Goal: Find contact information: Find contact information

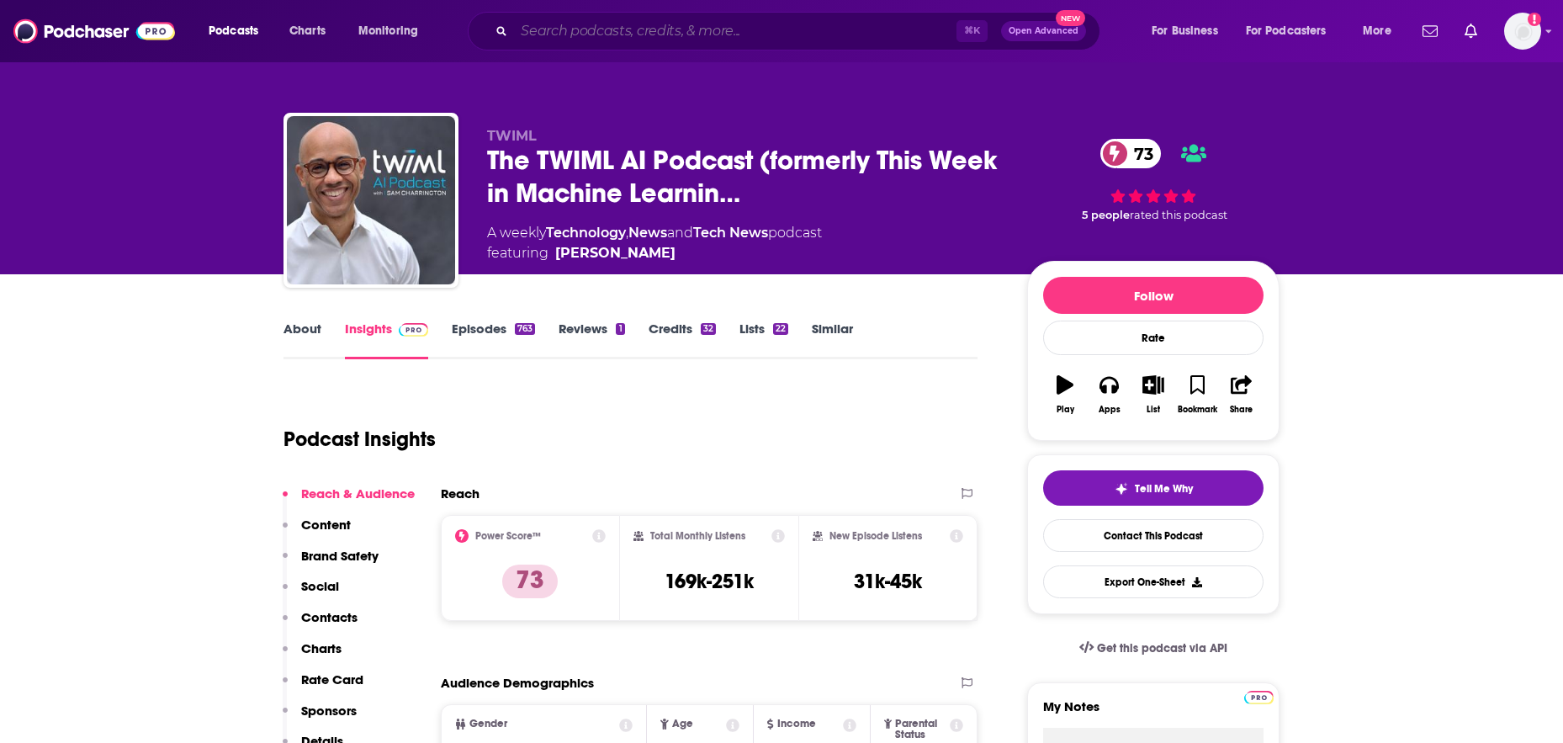
click at [816, 32] on input "Search podcasts, credits, & more..." at bounding box center [735, 31] width 443 height 27
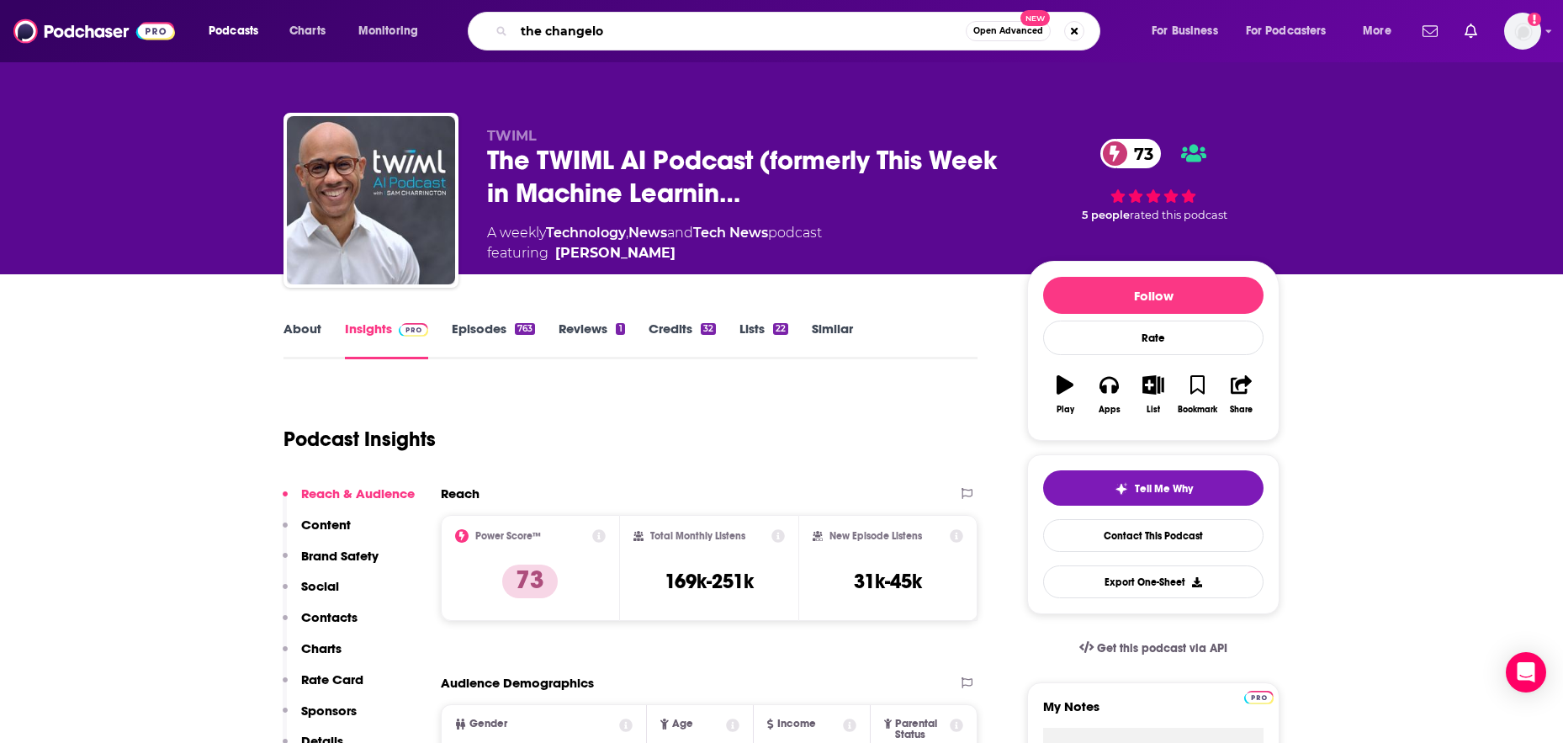
type input "the changelog"
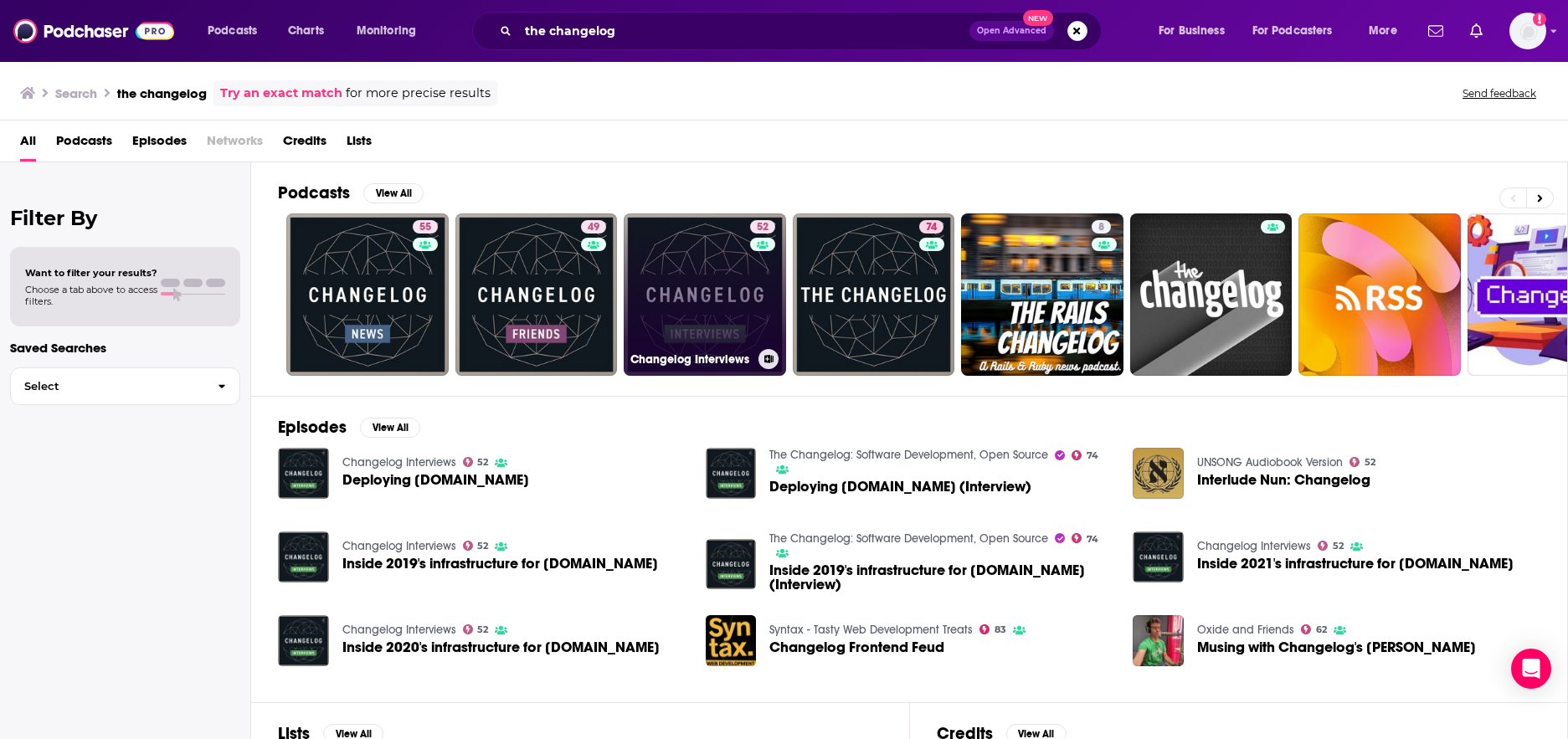
click at [738, 282] on link "52 Changelog Interviews" at bounding box center [704, 294] width 162 height 162
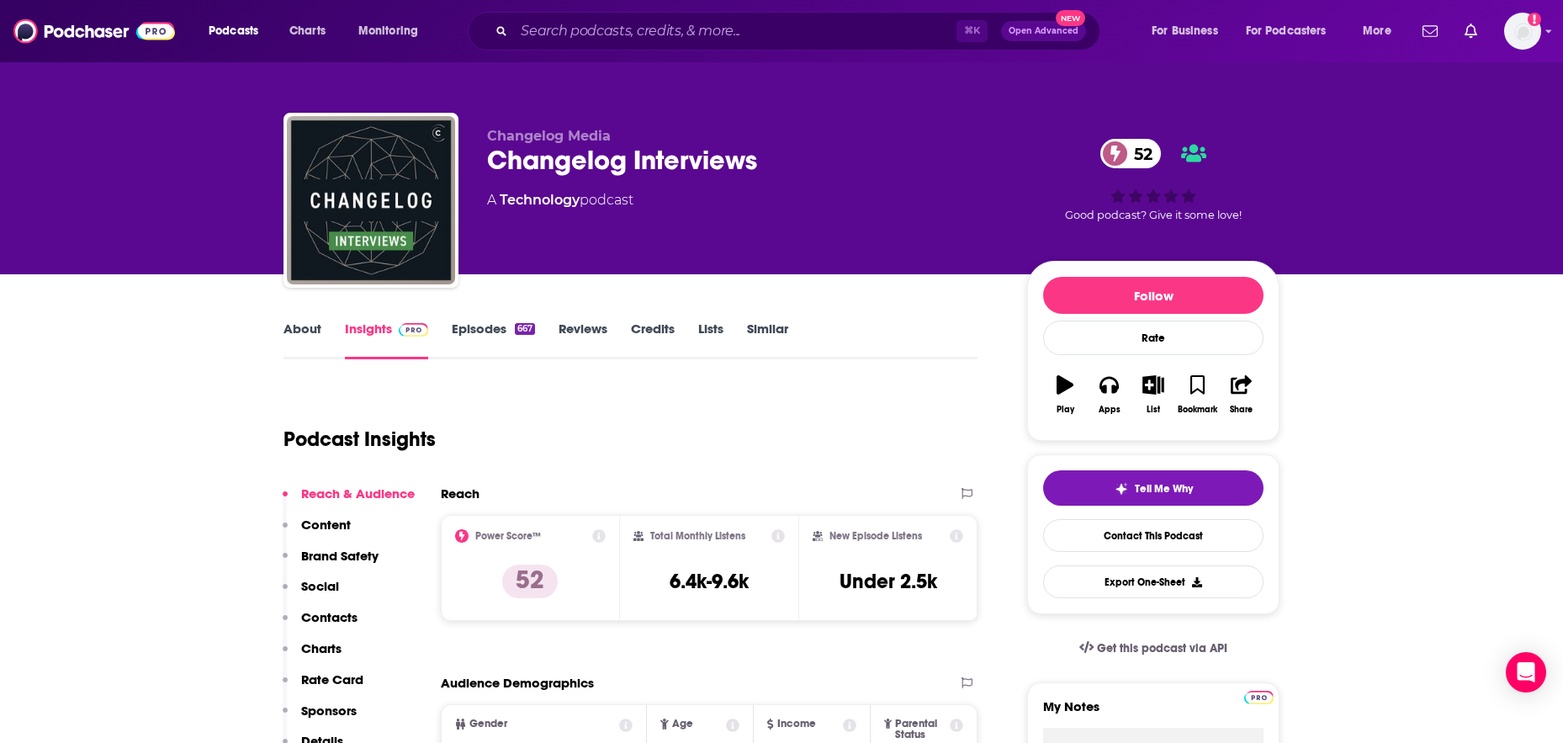
click at [477, 329] on link "Episodes 667" at bounding box center [493, 340] width 83 height 39
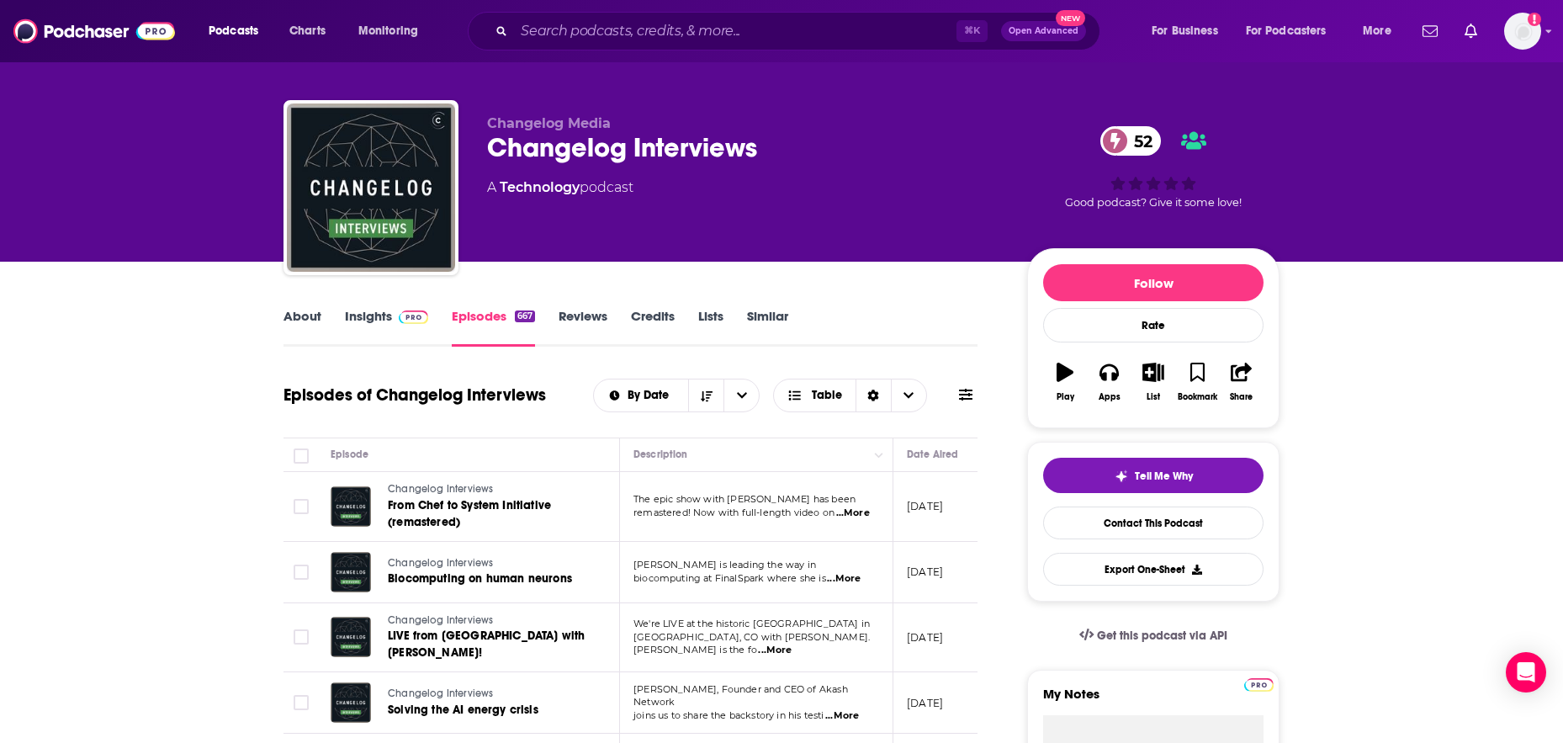
scroll to position [31, 0]
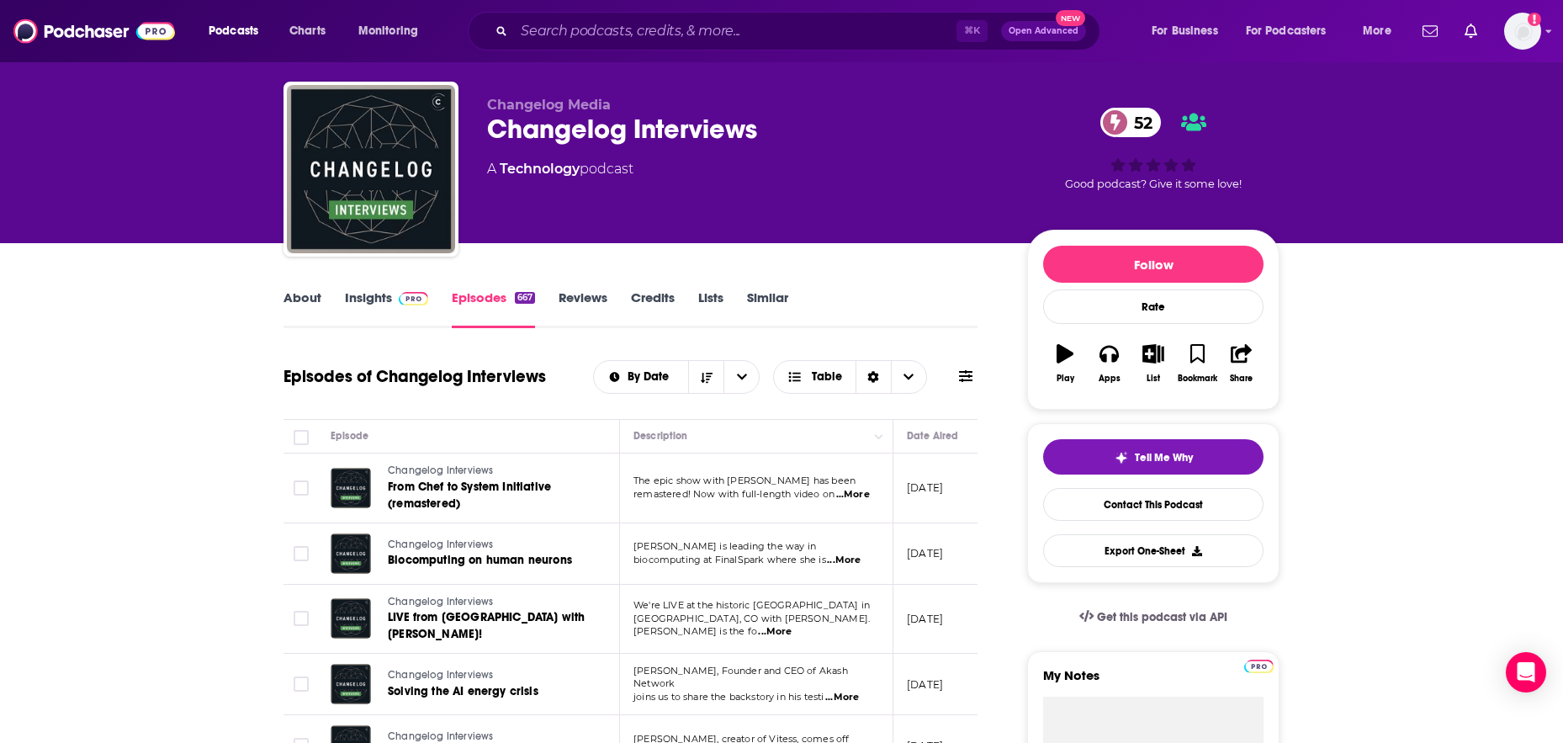
click at [477, 296] on link "Episodes 667" at bounding box center [493, 308] width 83 height 39
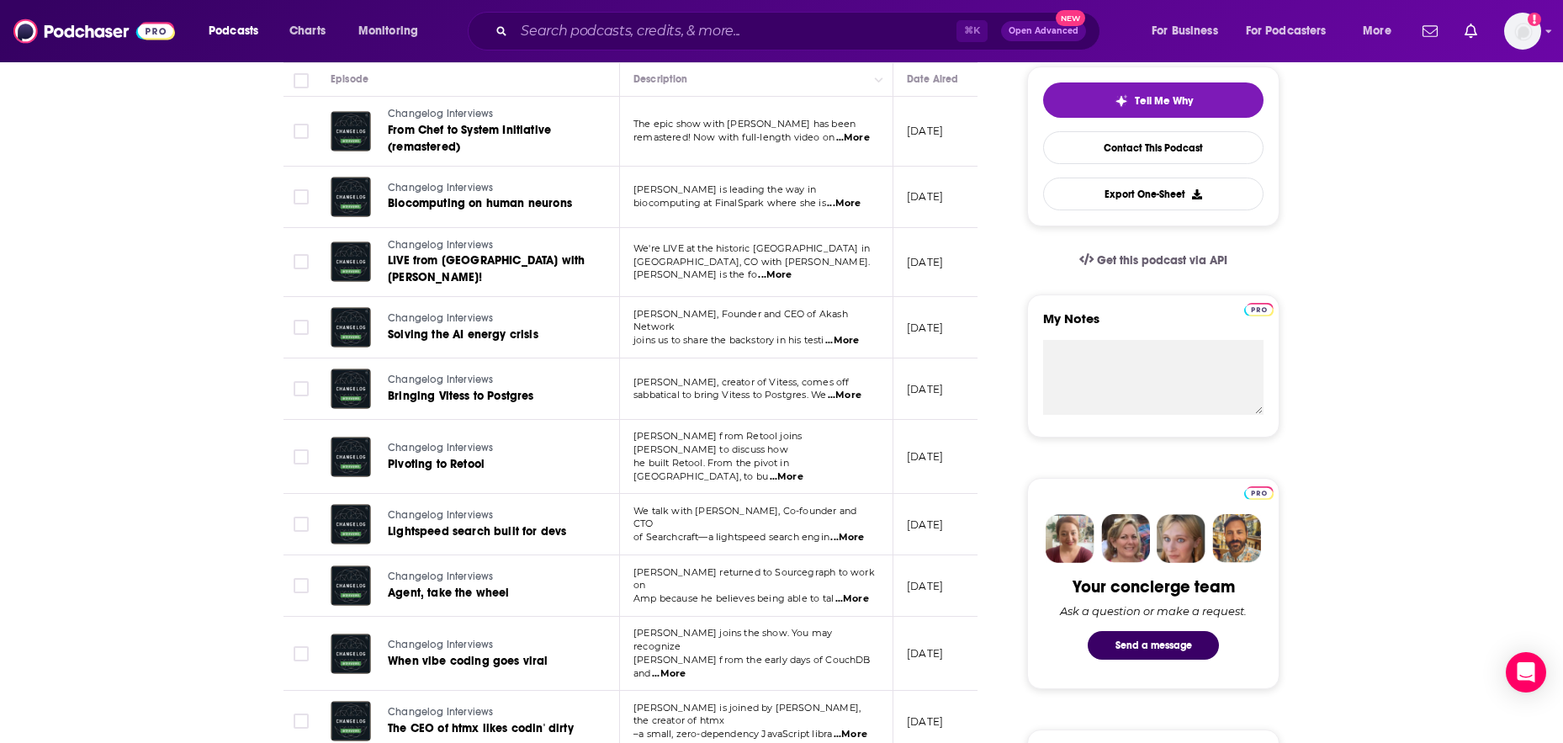
scroll to position [0, 0]
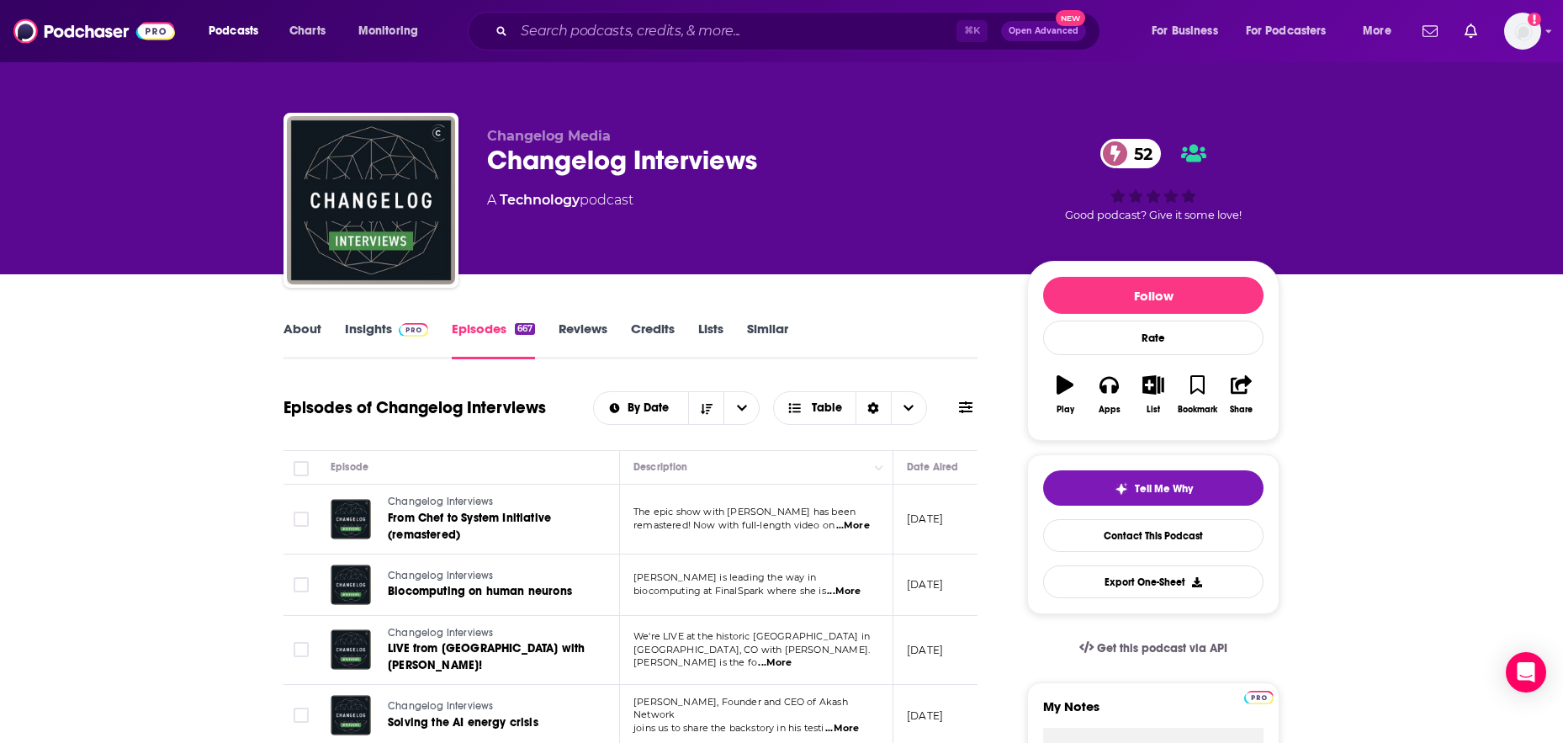
click at [313, 330] on link "About" at bounding box center [303, 340] width 38 height 39
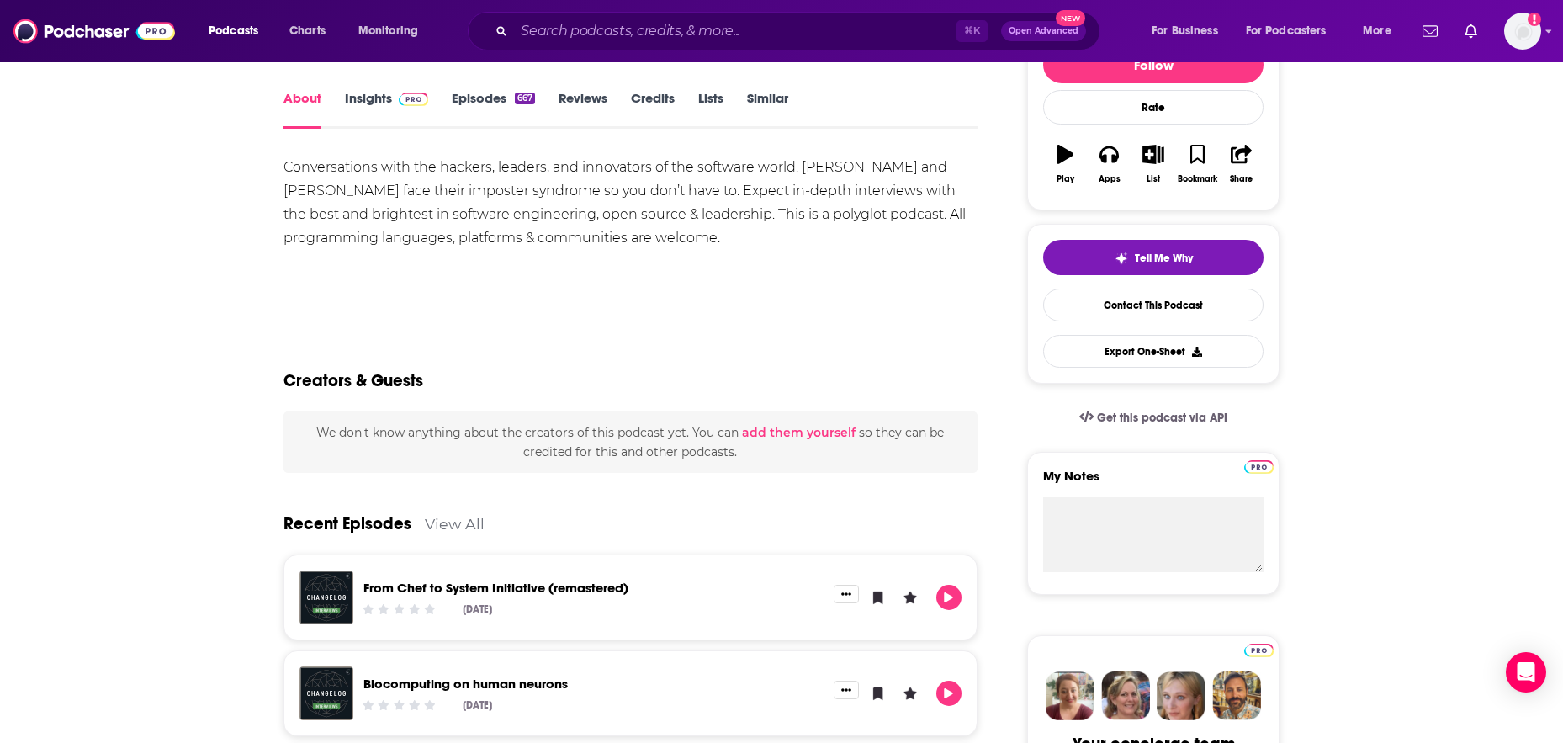
scroll to position [231, 0]
click at [1130, 303] on link "Contact This Podcast" at bounding box center [1153, 304] width 220 height 33
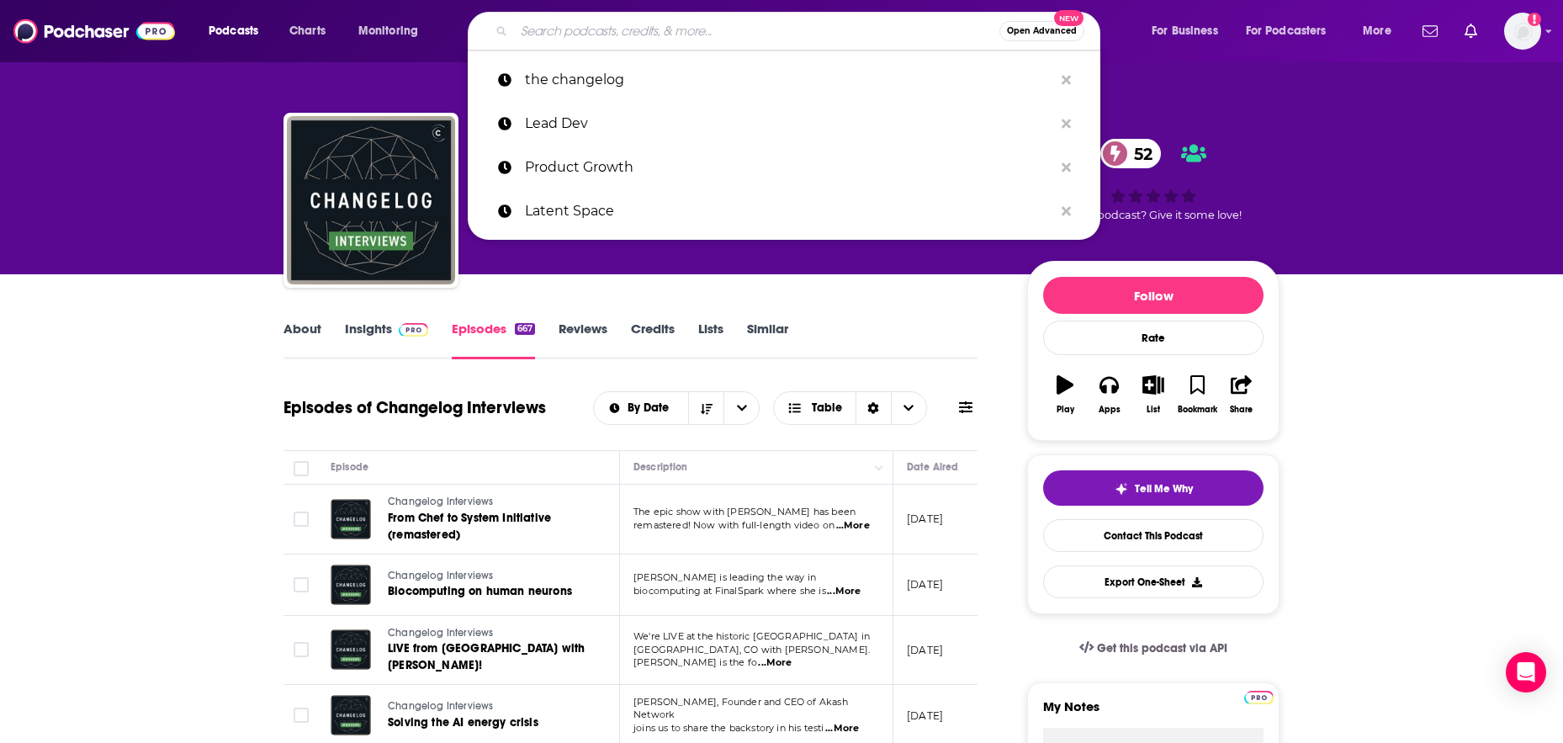
click at [575, 33] on input "Search podcasts, credits, & more..." at bounding box center [756, 31] width 485 height 27
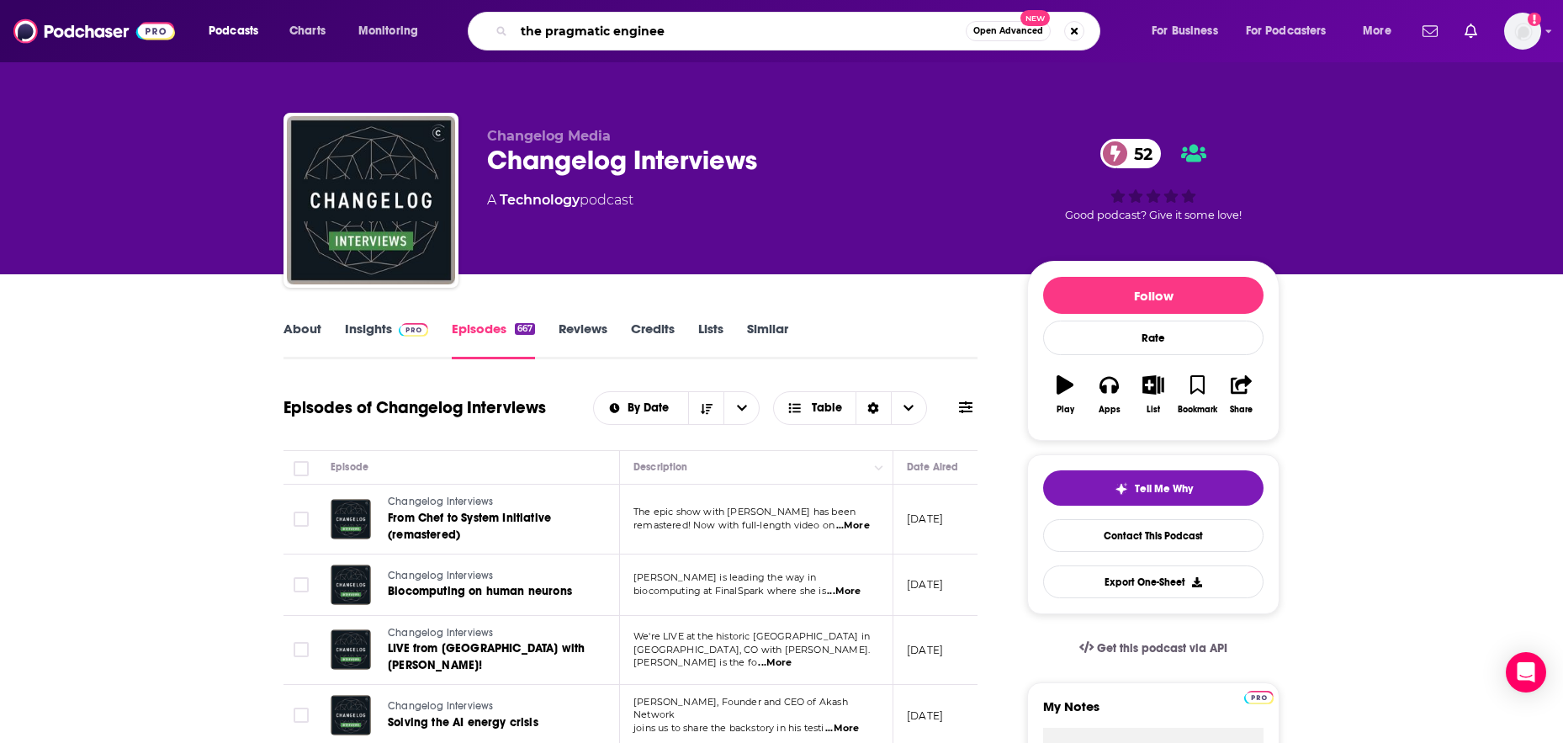
type input "the pragmatic engineer"
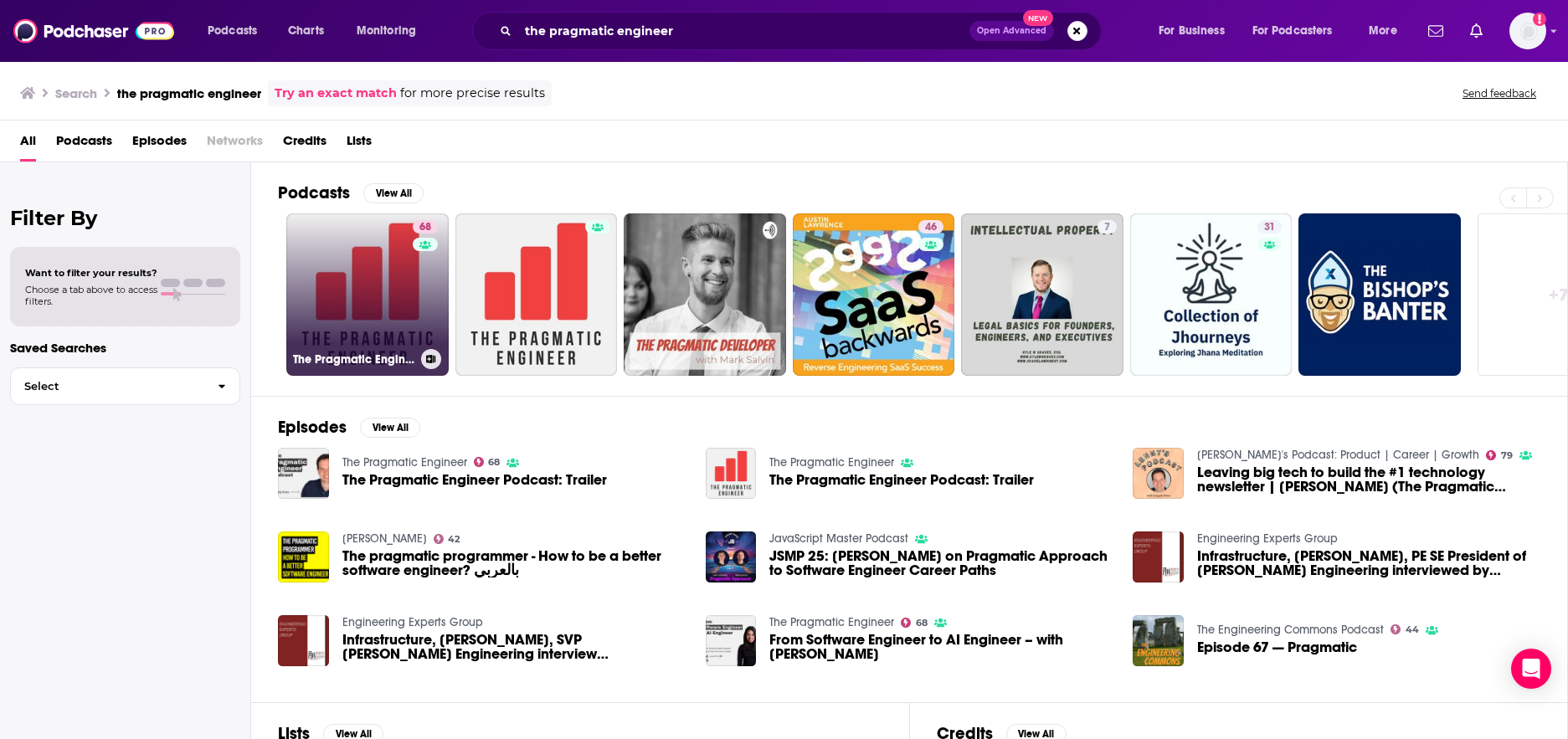
click at [425, 292] on div "68" at bounding box center [427, 284] width 29 height 129
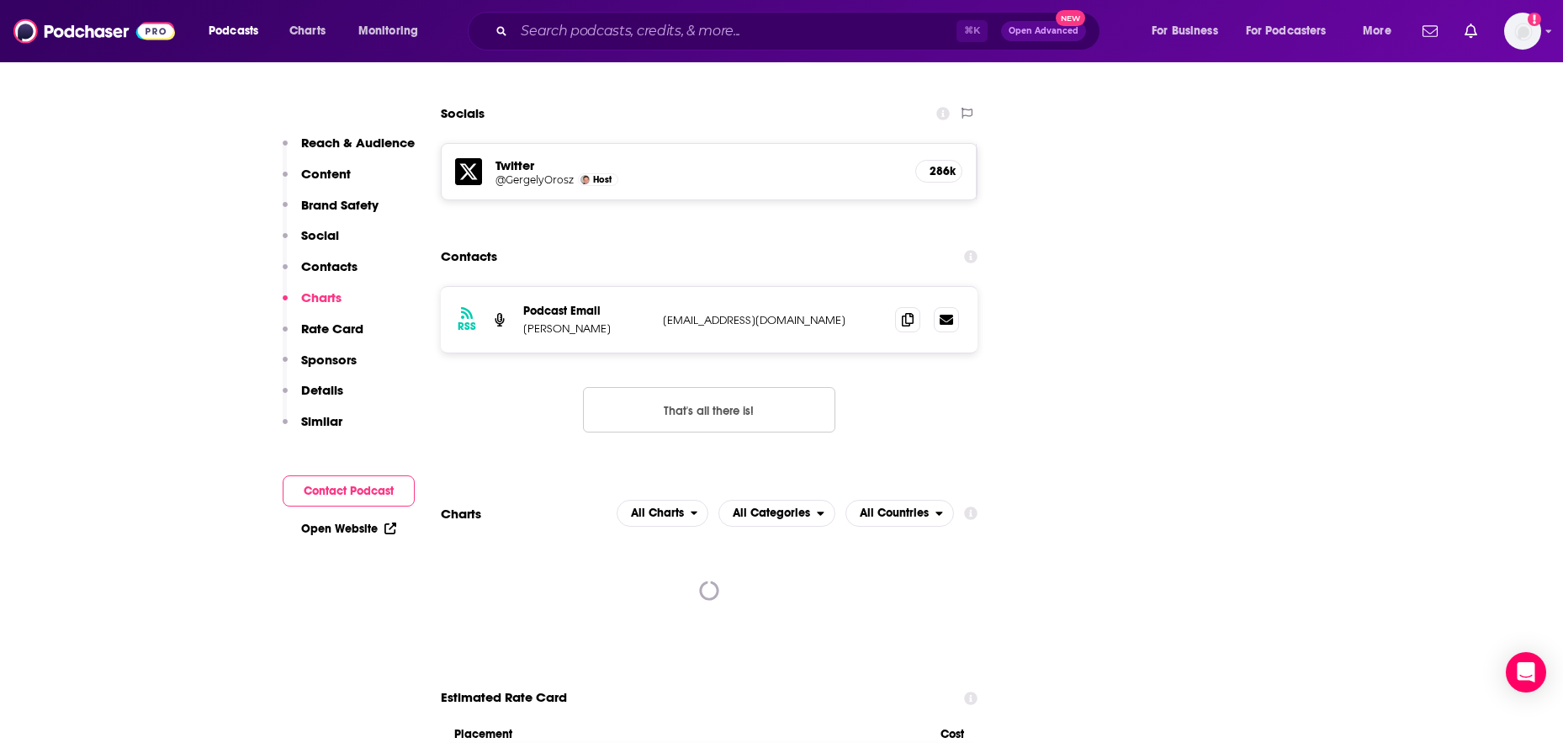
scroll to position [1743, 0]
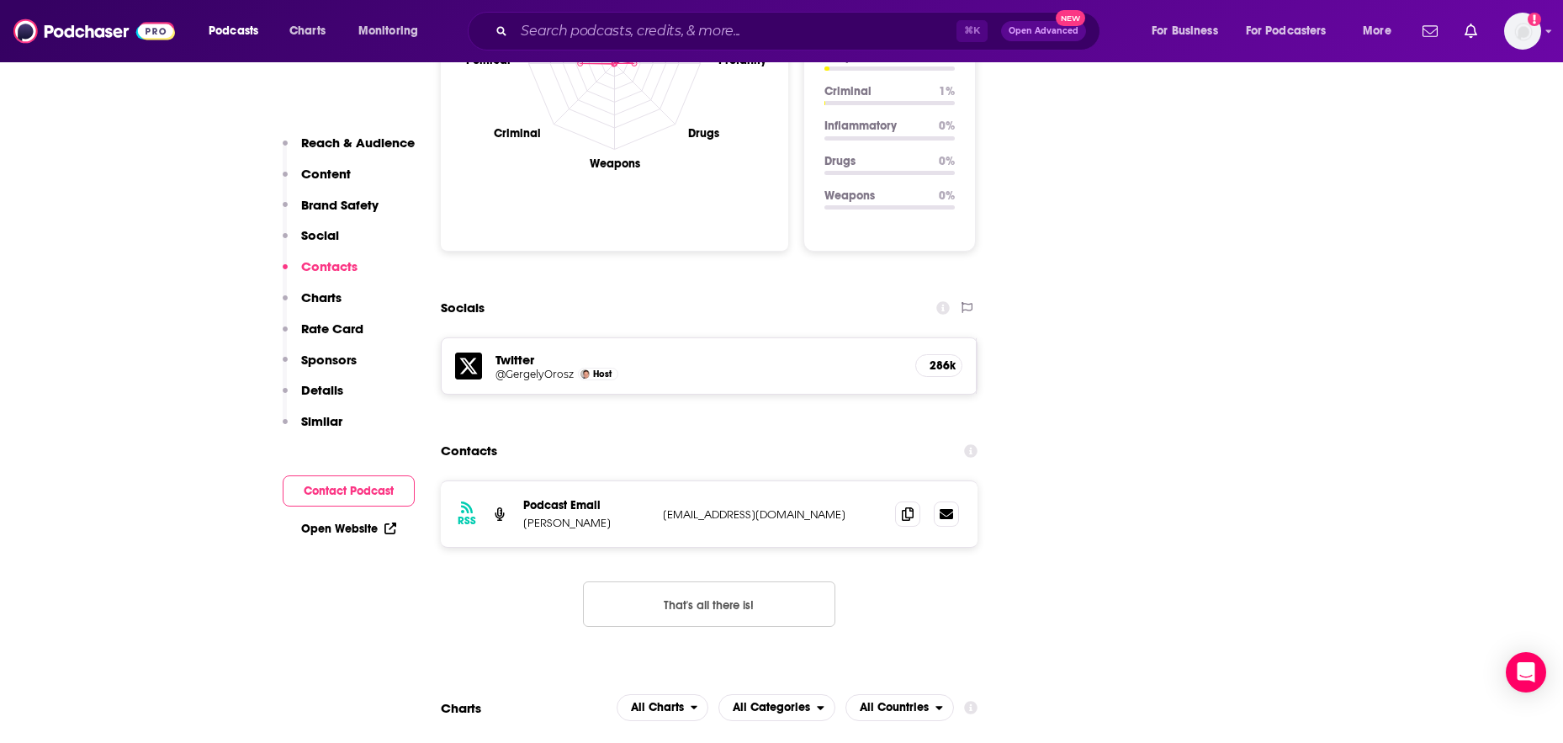
drag, startPoint x: 665, startPoint y: 398, endPoint x: 844, endPoint y: 395, distance: 179.2
click at [844, 507] on p "[EMAIL_ADDRESS][DOMAIN_NAME]" at bounding box center [772, 514] width 219 height 14
copy p "[EMAIL_ADDRESS][DOMAIN_NAME]"
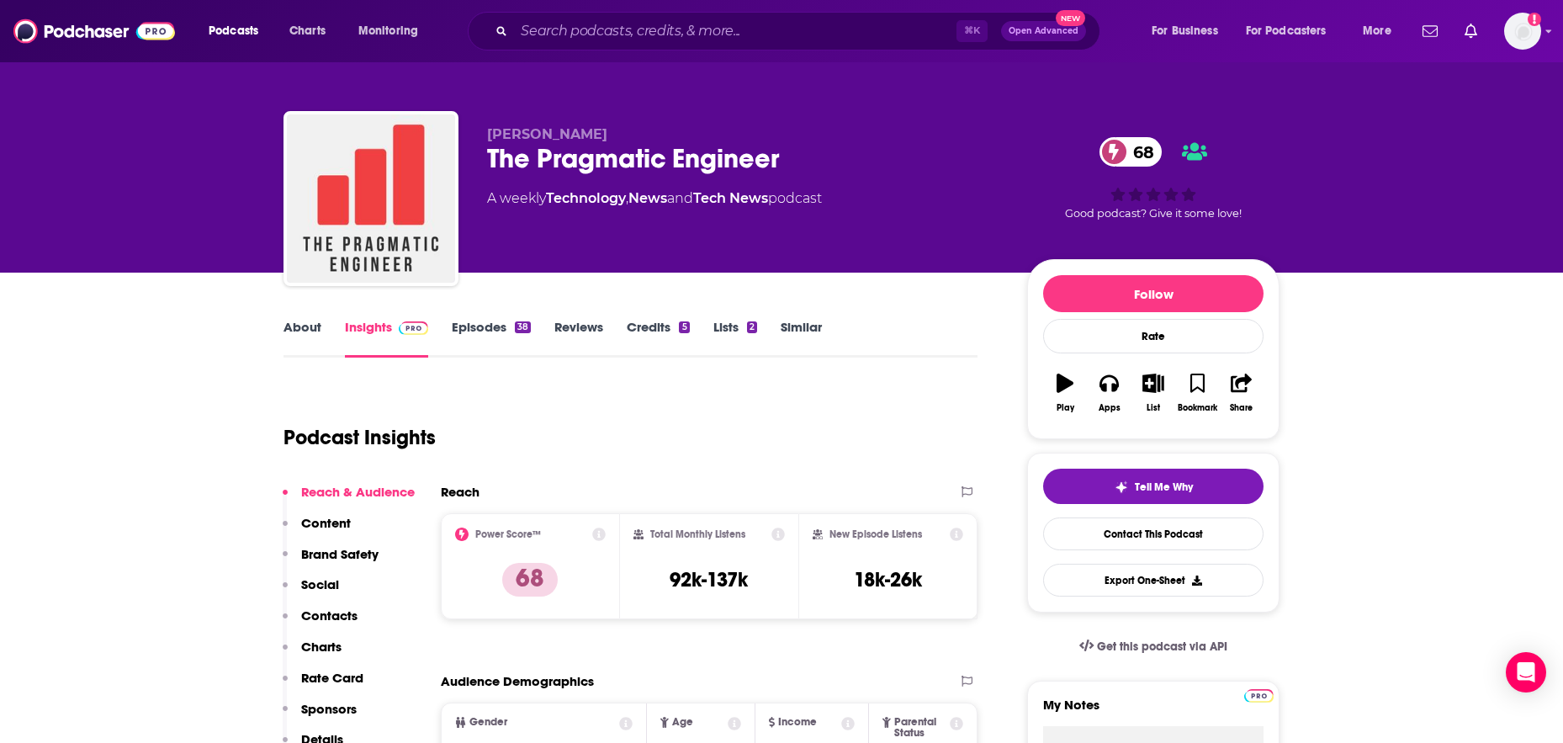
scroll to position [0, 0]
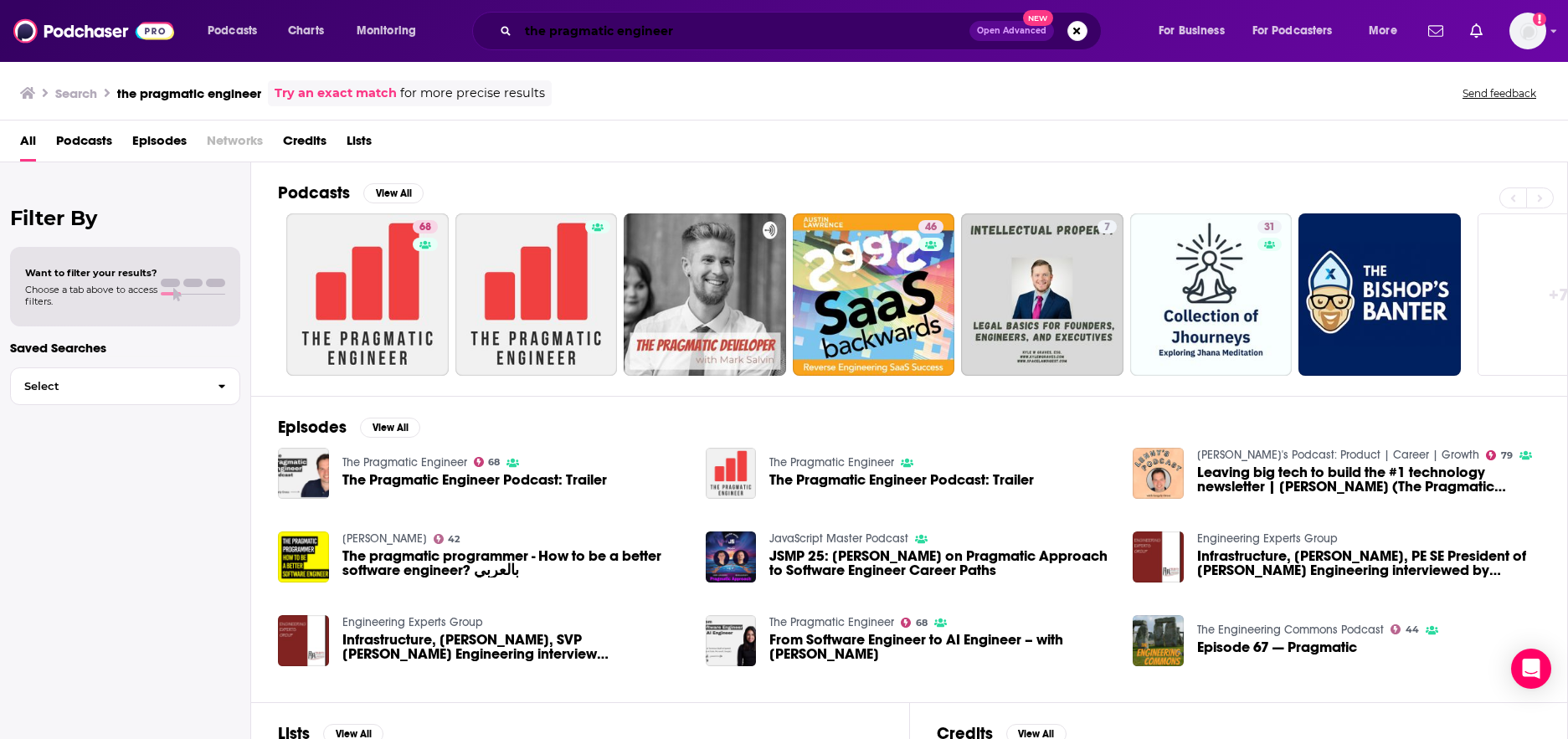
click at [852, 35] on input "the pragmatic engineer" at bounding box center [743, 31] width 451 height 27
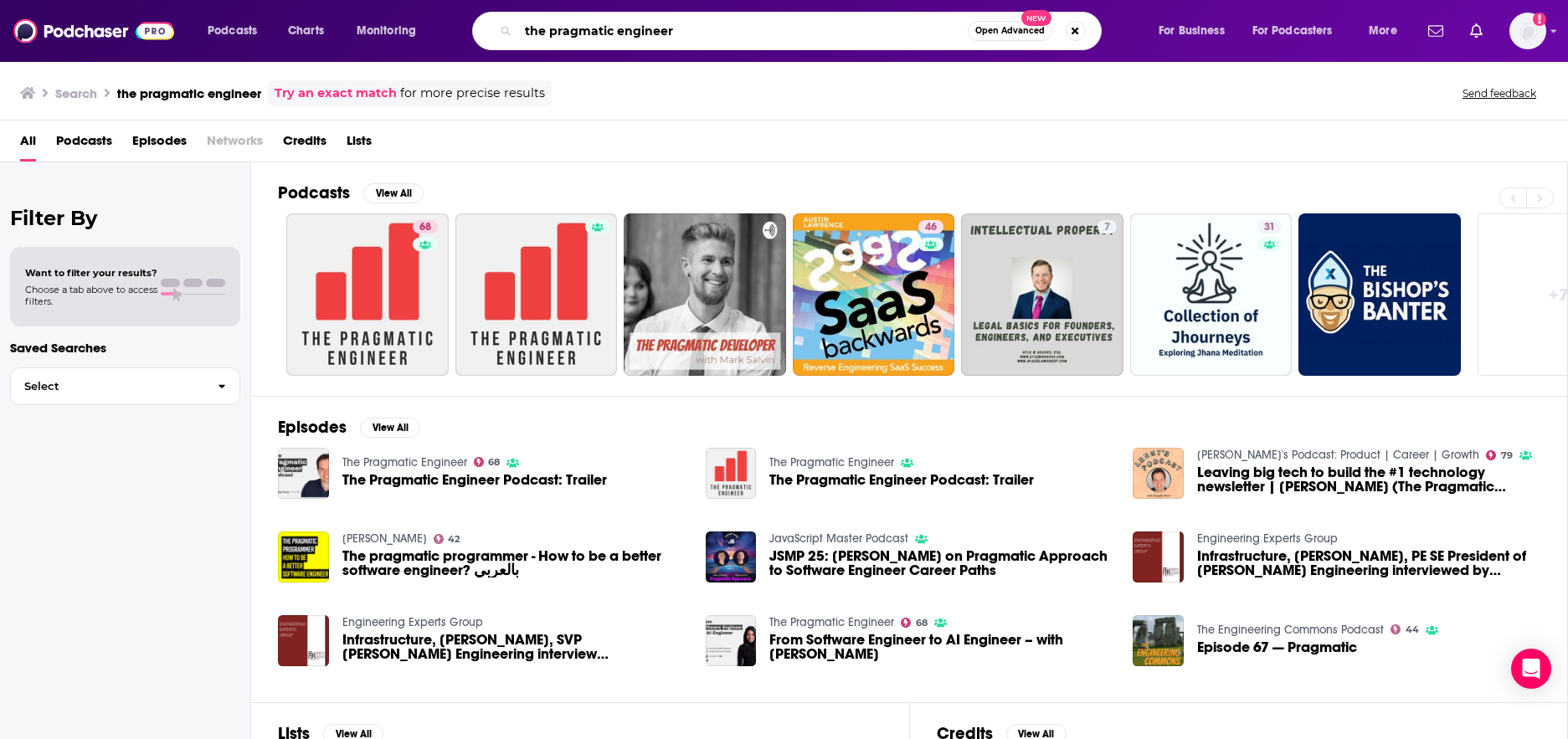
click at [852, 35] on input "the pragmatic engineer" at bounding box center [743, 31] width 450 height 27
click at [746, 34] on input "eye on AI" at bounding box center [743, 31] width 450 height 27
type input "eye on AI"
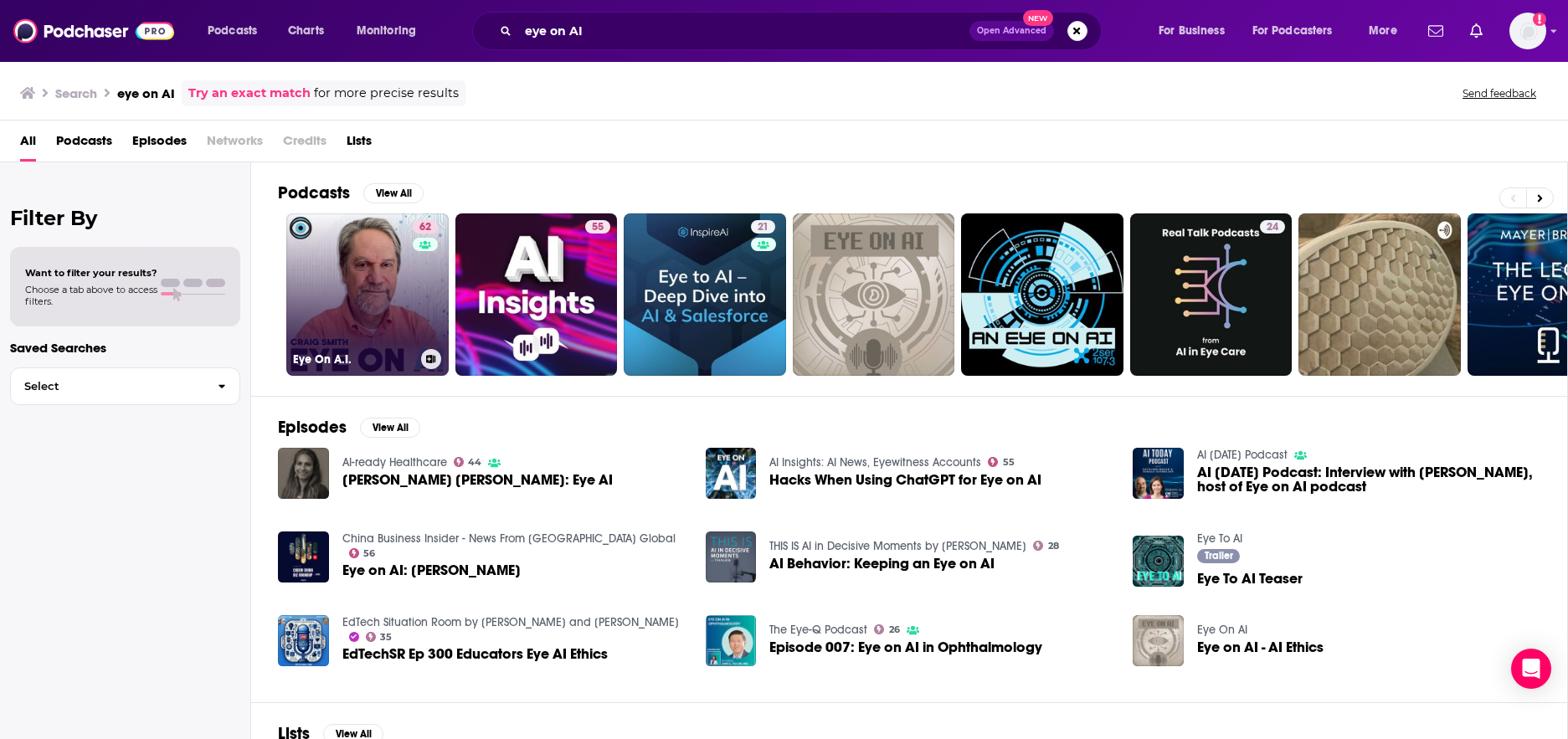
click at [372, 298] on link "62 Eye On A.I." at bounding box center [367, 294] width 162 height 162
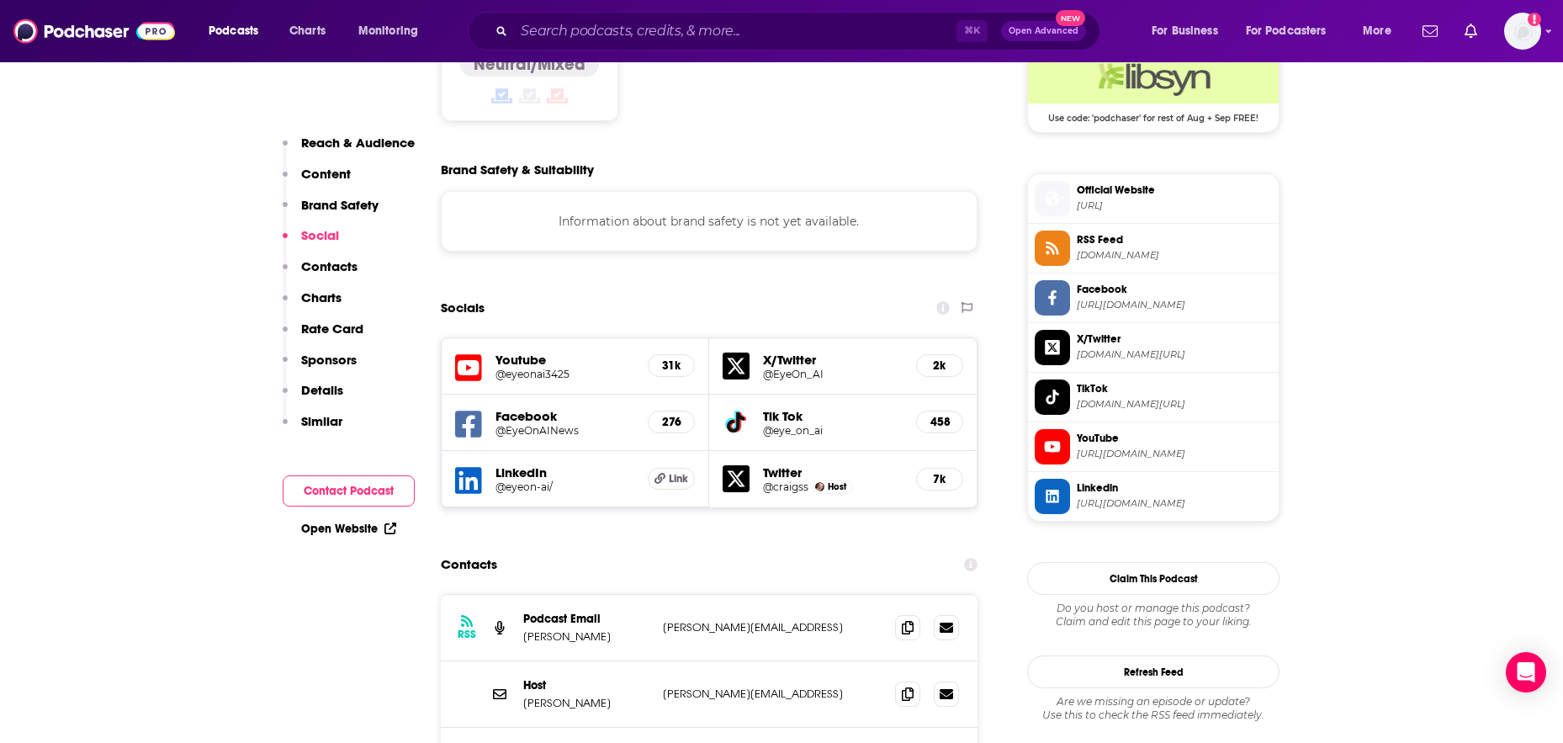
scroll to position [1501, 0]
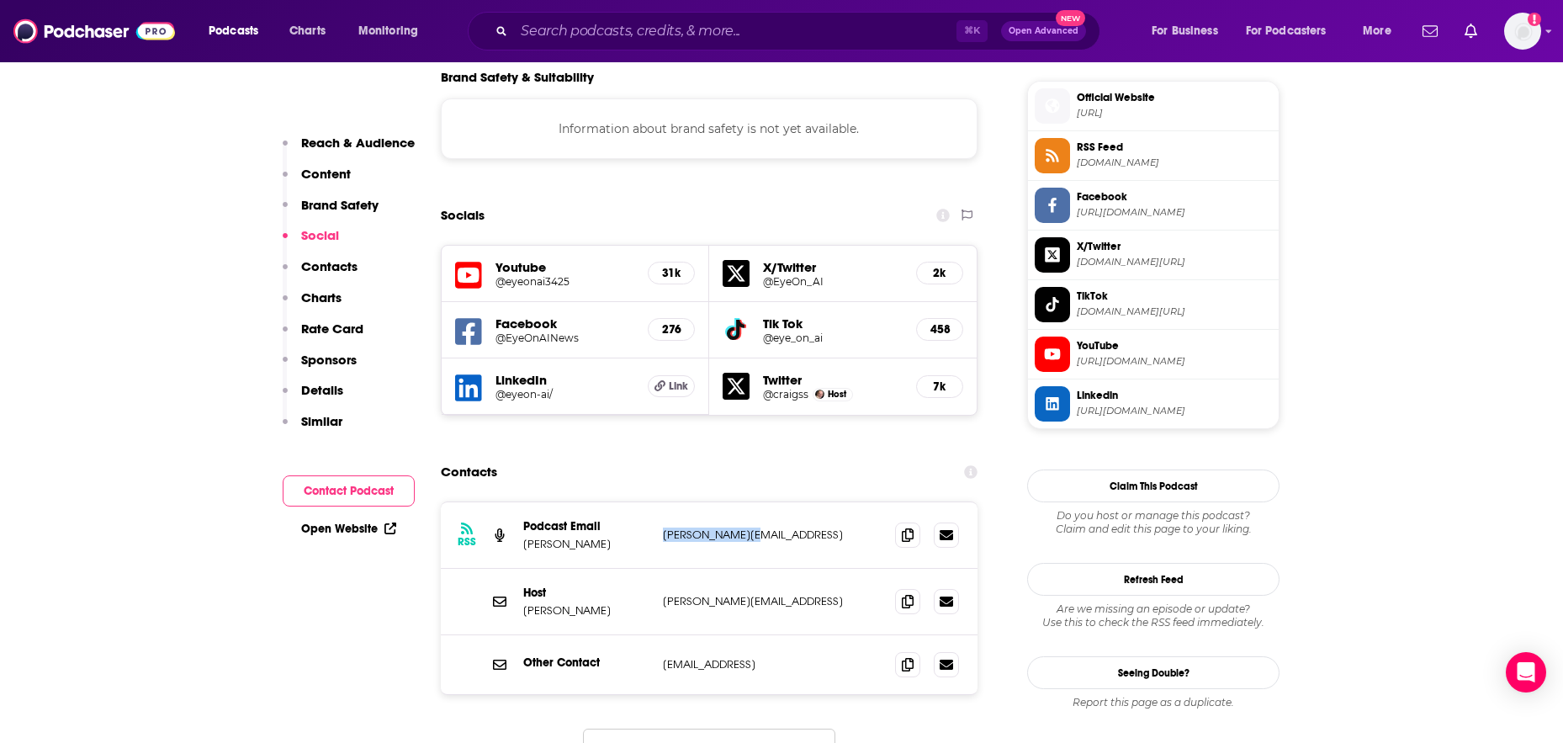
drag, startPoint x: 664, startPoint y: 449, endPoint x: 750, endPoint y: 449, distance: 86.6
click at [750, 527] on p "[PERSON_NAME][EMAIL_ADDRESS]" at bounding box center [772, 534] width 219 height 14
copy p "[PERSON_NAME][EMAIL_ADDRESS]"
drag, startPoint x: 665, startPoint y: 513, endPoint x: 768, endPoint y: 519, distance: 103.6
click at [768, 594] on p "[PERSON_NAME][EMAIL_ADDRESS]" at bounding box center [772, 601] width 219 height 14
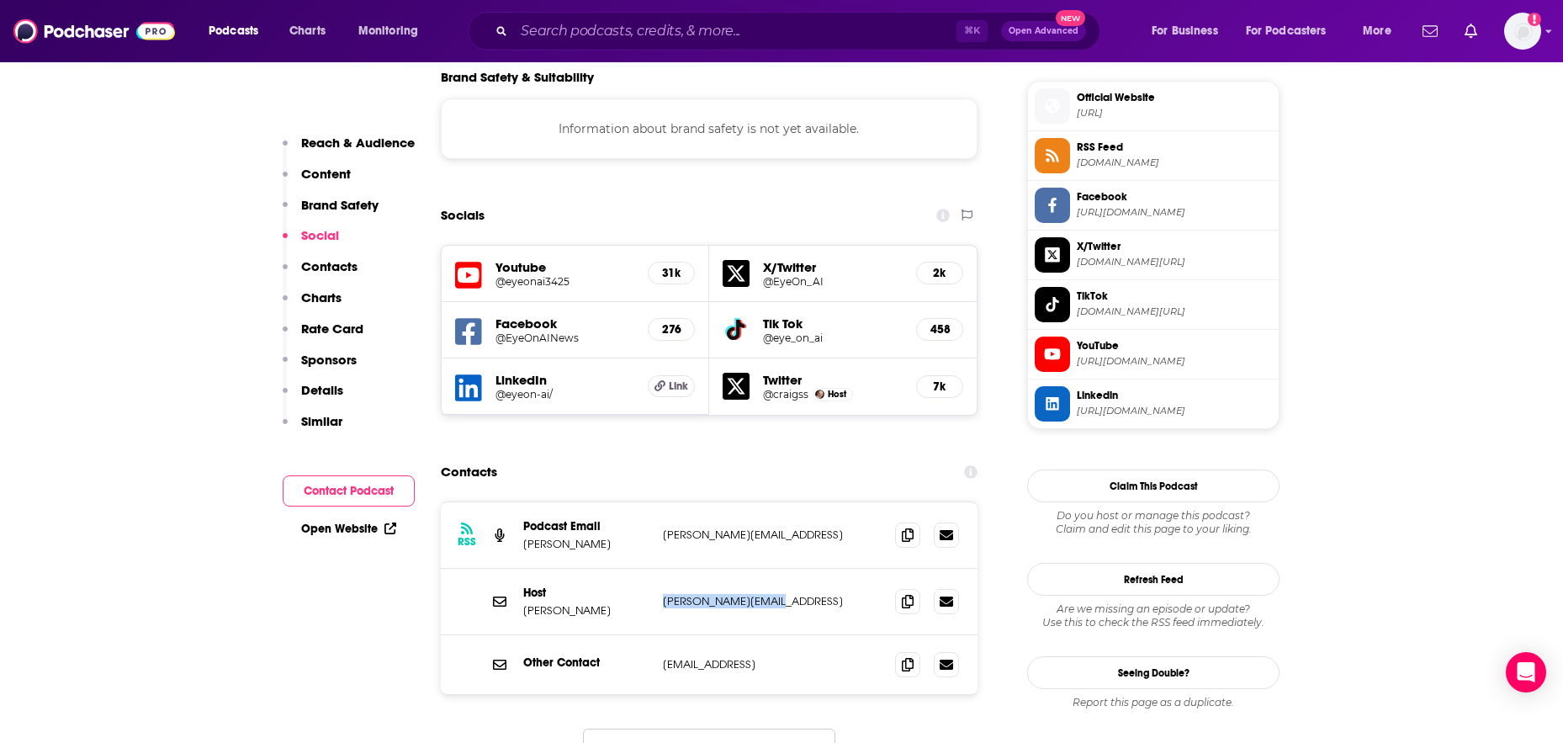
copy p "[PERSON_NAME][EMAIL_ADDRESS]"
drag, startPoint x: 663, startPoint y: 577, endPoint x: 743, endPoint y: 580, distance: 80.0
click at [743, 657] on p "[EMAIL_ADDRESS]" at bounding box center [772, 664] width 219 height 14
copy p "[EMAIL_ADDRESS]"
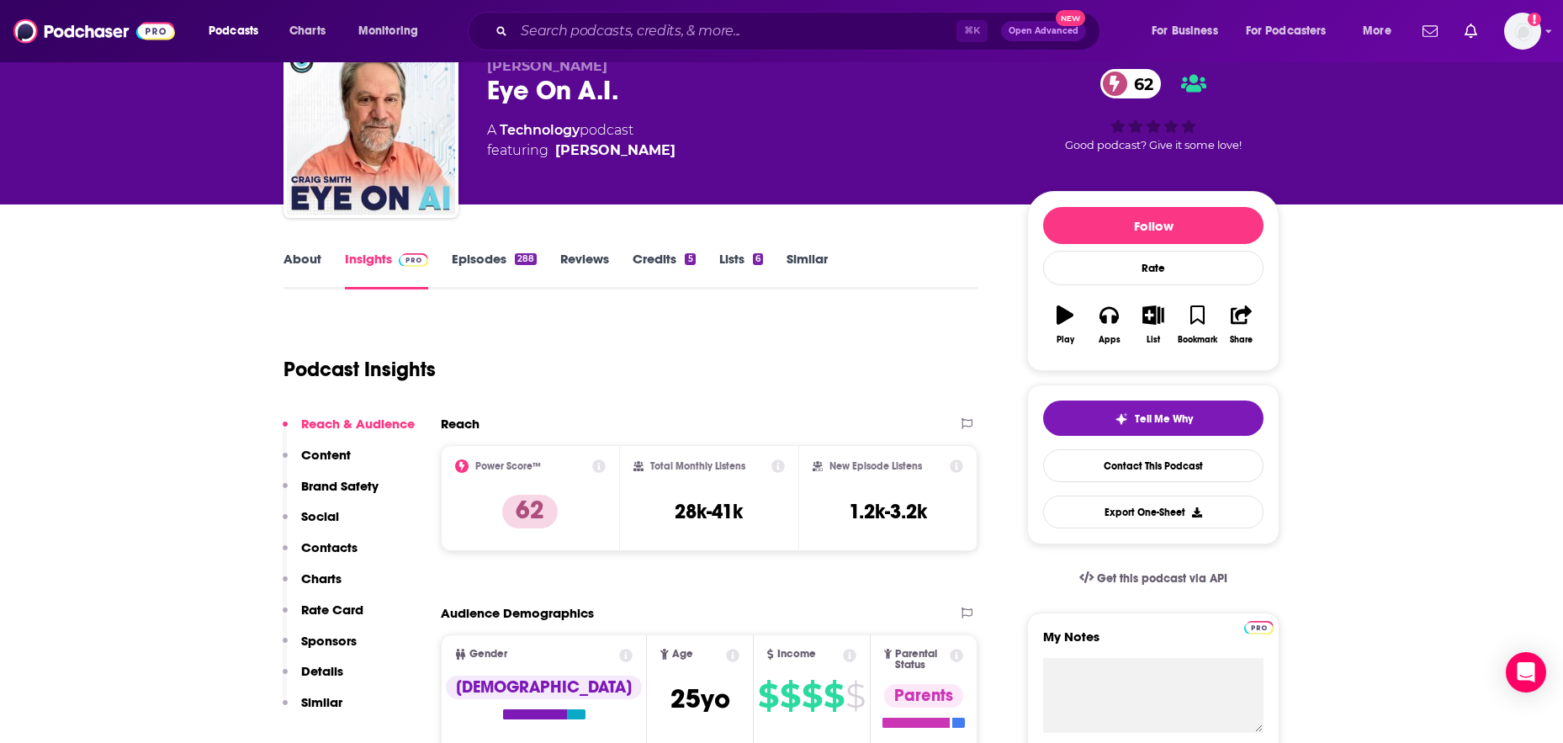
scroll to position [0, 0]
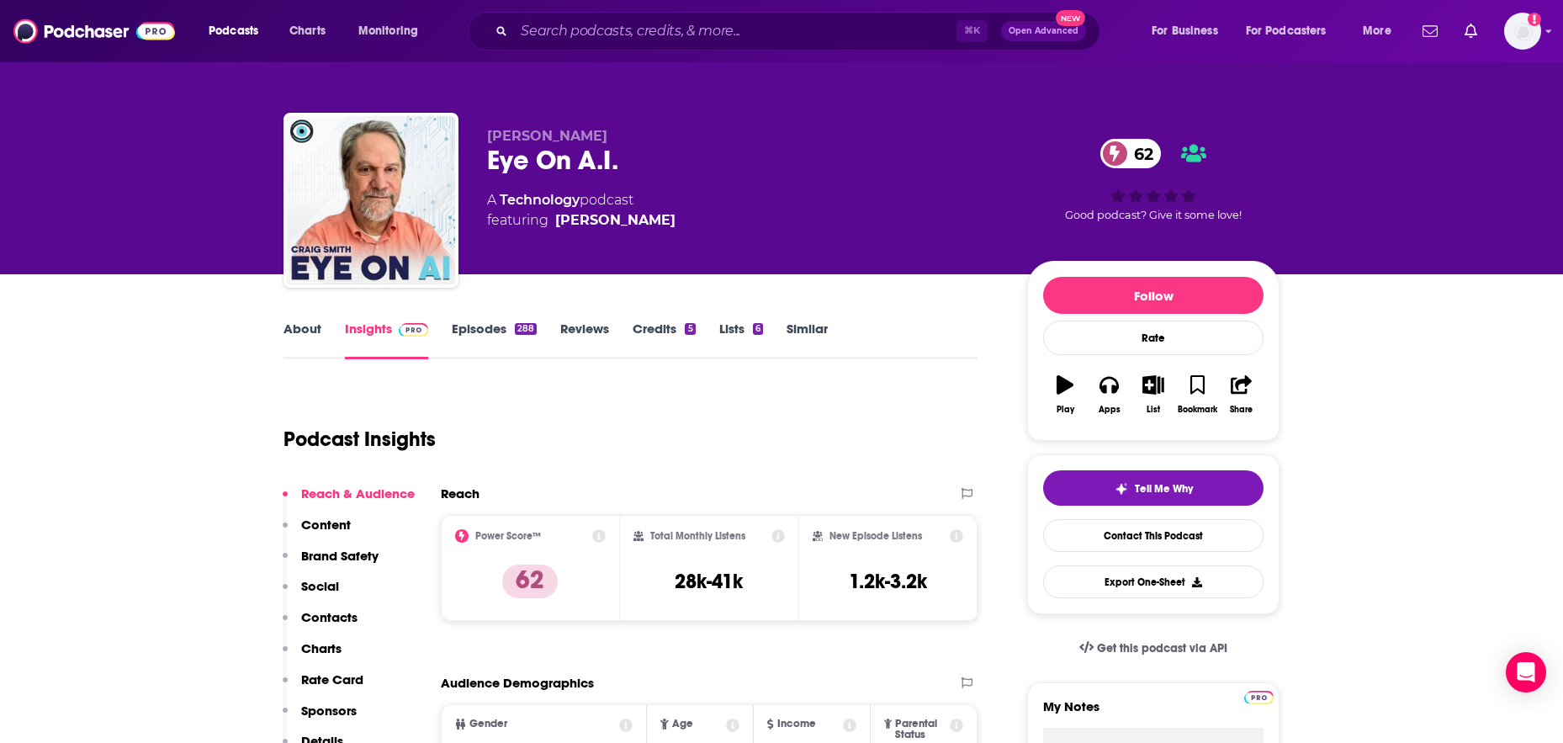
click at [484, 331] on link "Episodes 288" at bounding box center [494, 340] width 85 height 39
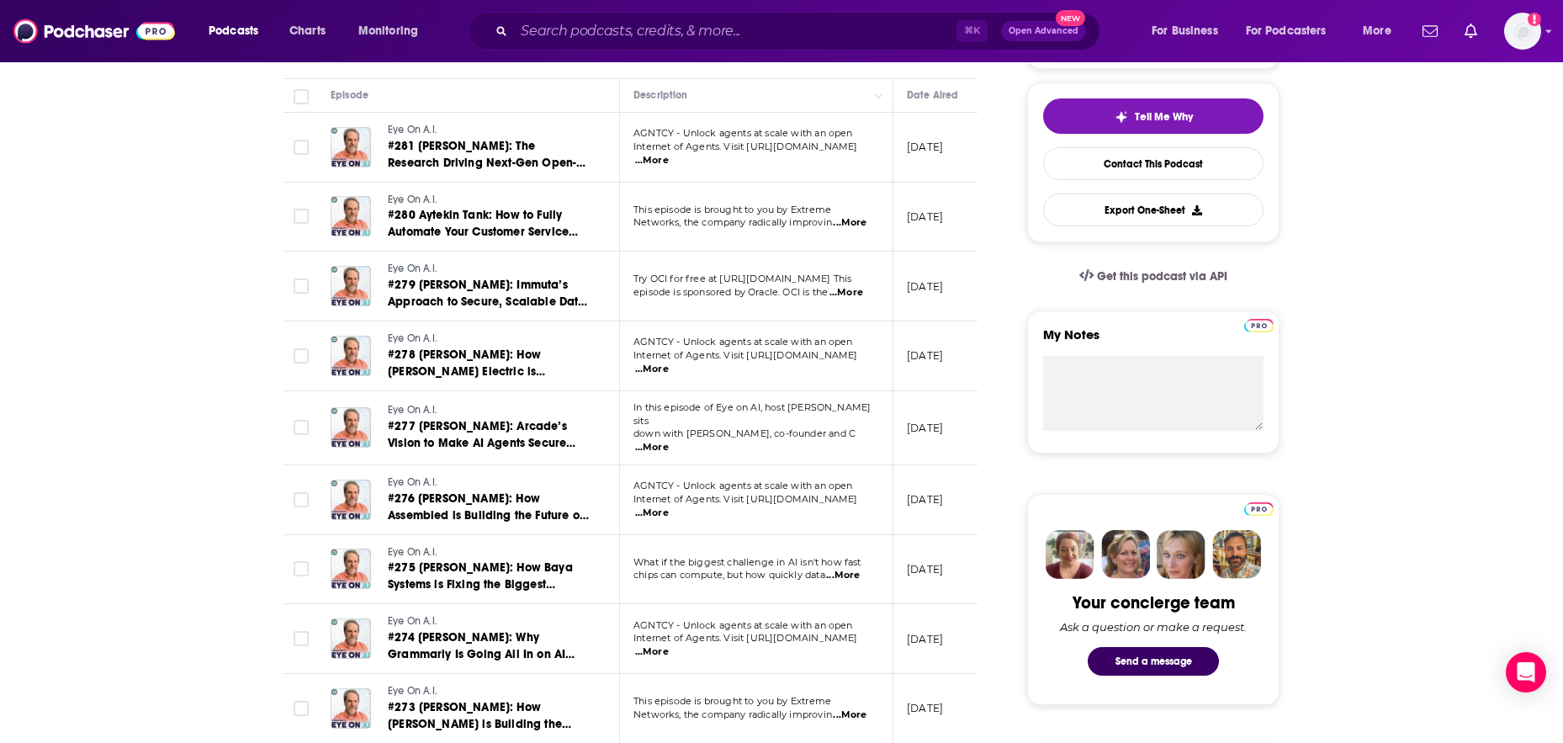
scroll to position [376, 0]
